Goal: Use online tool/utility: Use online tool/utility

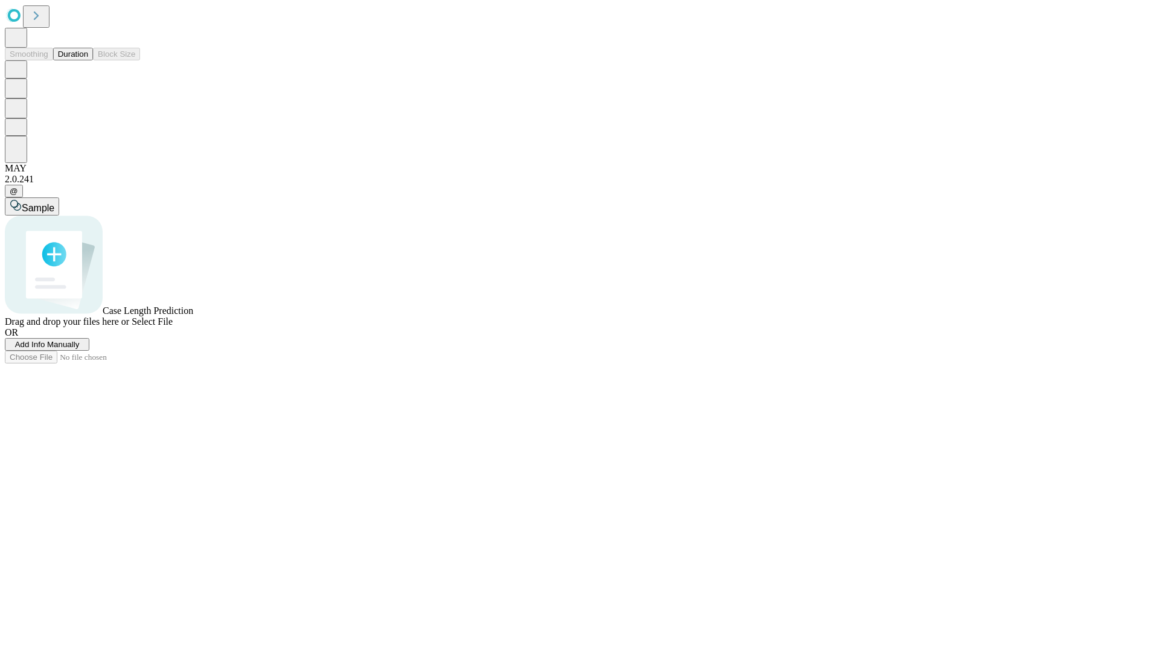
click at [88, 60] on button "Duration" at bounding box center [73, 54] width 40 height 13
click at [54, 203] on span "Sample" at bounding box center [38, 208] width 33 height 10
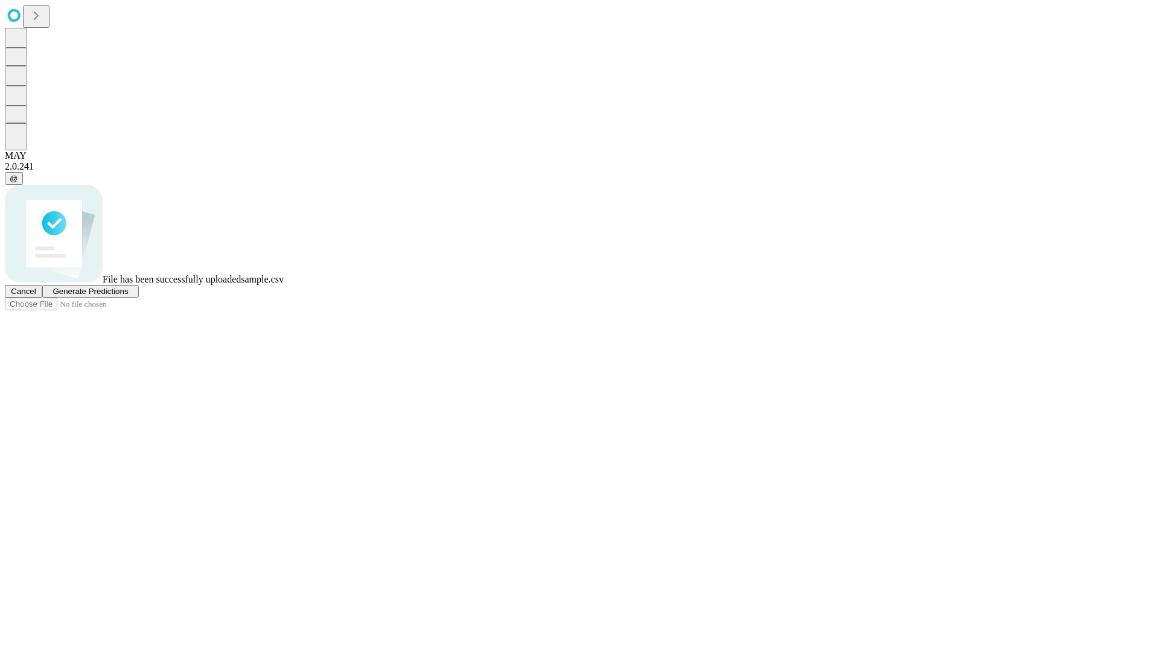
click at [128, 296] on span "Generate Predictions" at bounding box center [90, 291] width 75 height 9
